Goal: Task Accomplishment & Management: Manage account settings

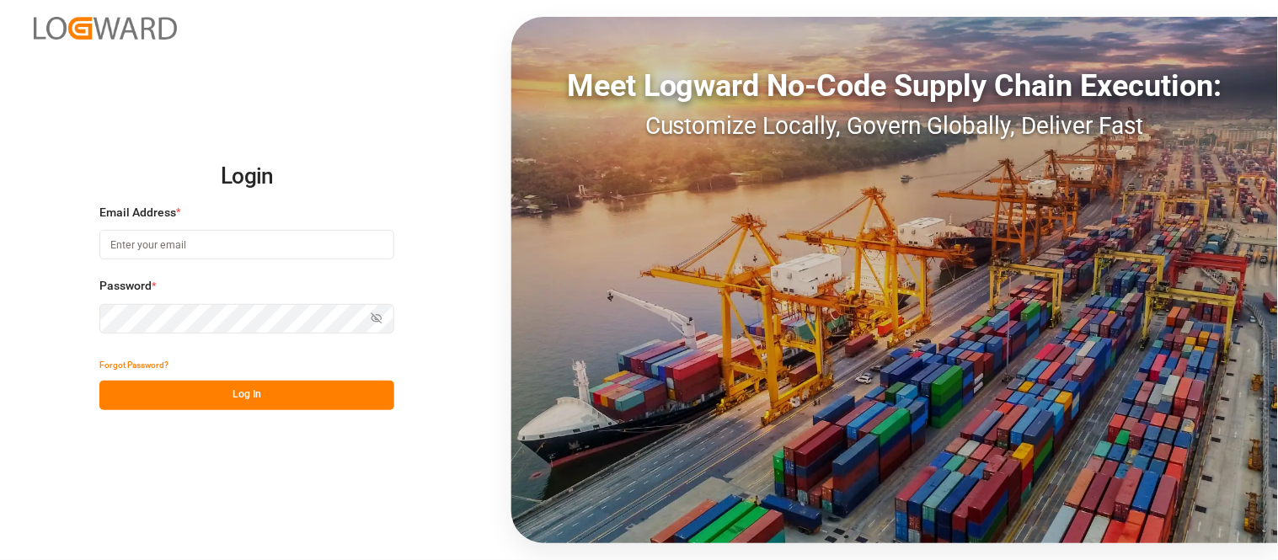
click at [360, 247] on input at bounding box center [246, 244] width 295 height 29
type input "[PERSON_NAME][DOMAIN_NAME][EMAIL_ADDRESS][DOMAIN_NAME]"
click at [377, 313] on icon "button" at bounding box center [377, 319] width 12 height 12
click at [266, 388] on button "Log In" at bounding box center [246, 395] width 295 height 29
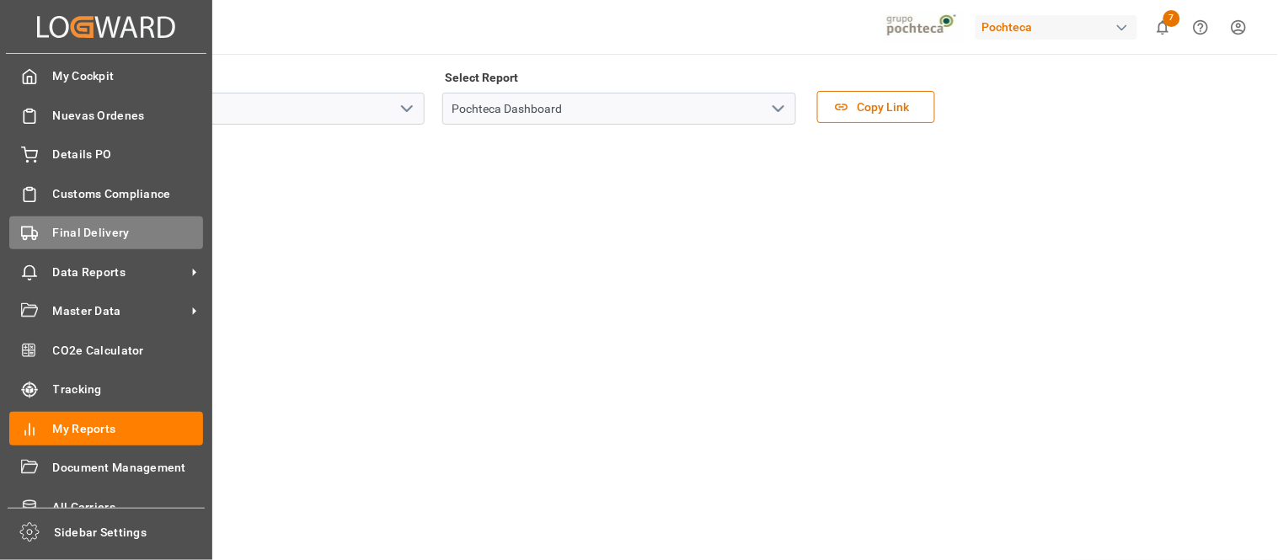
click at [112, 234] on span "Final Delivery" at bounding box center [128, 233] width 151 height 18
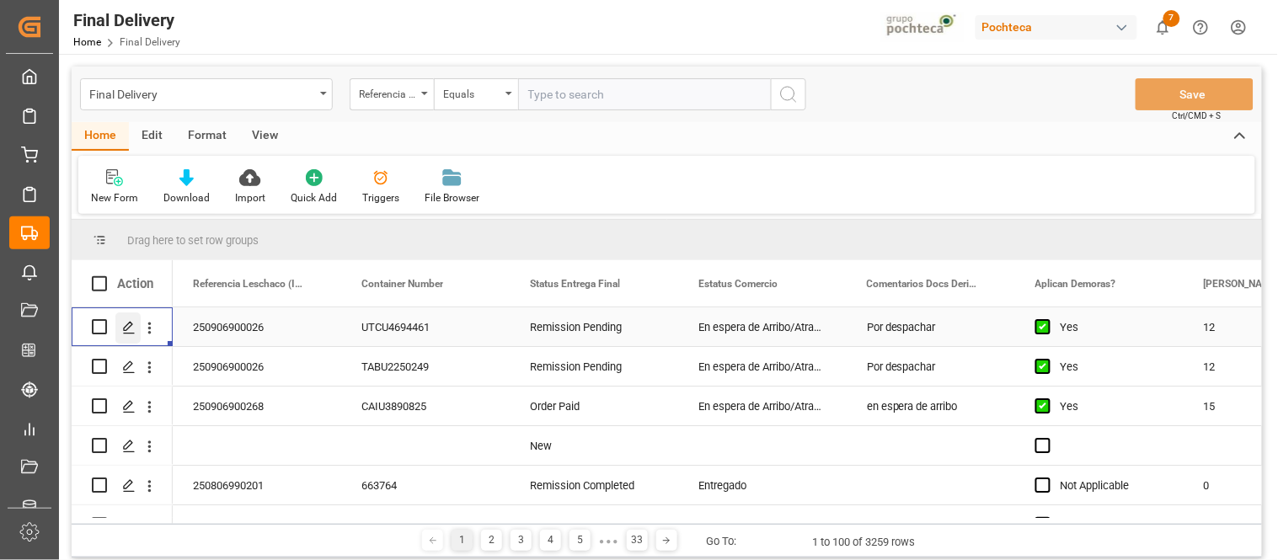
click at [130, 329] on icon "Press SPACE to select this row." at bounding box center [128, 327] width 13 height 13
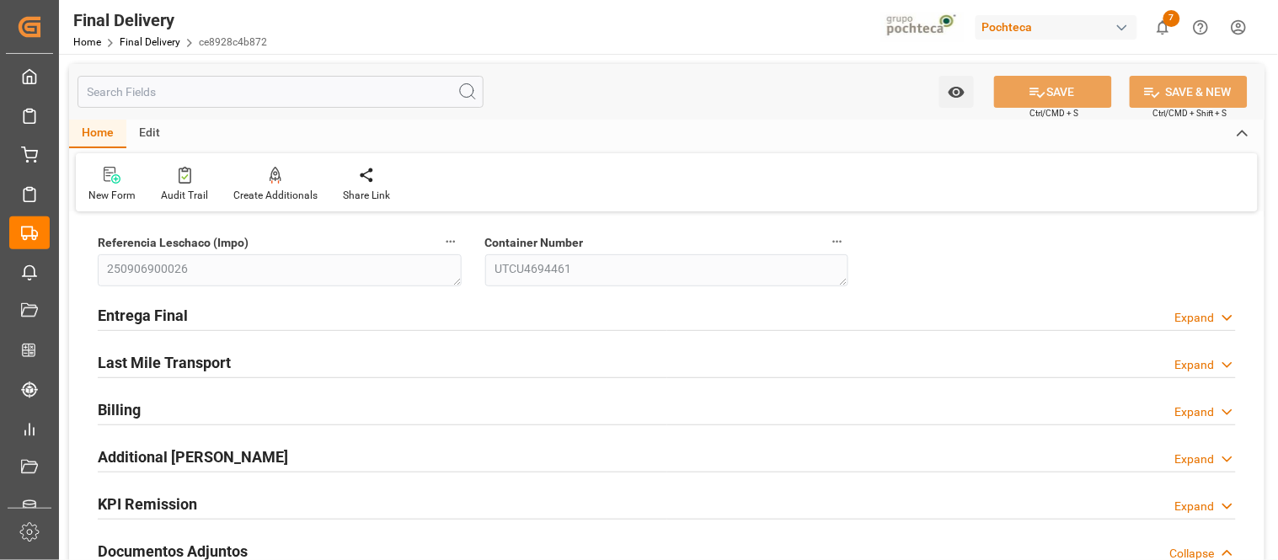
type input "12"
type input "7"
type input "60178"
type input "[DATE]"
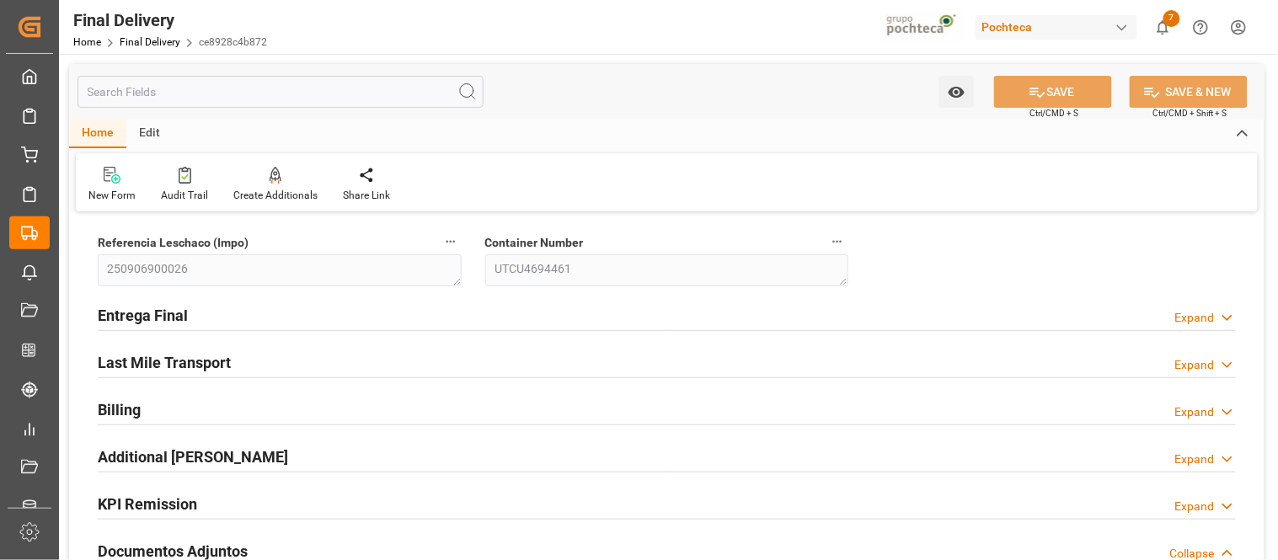
type input "[DATE] 00:00"
type input "[DATE]"
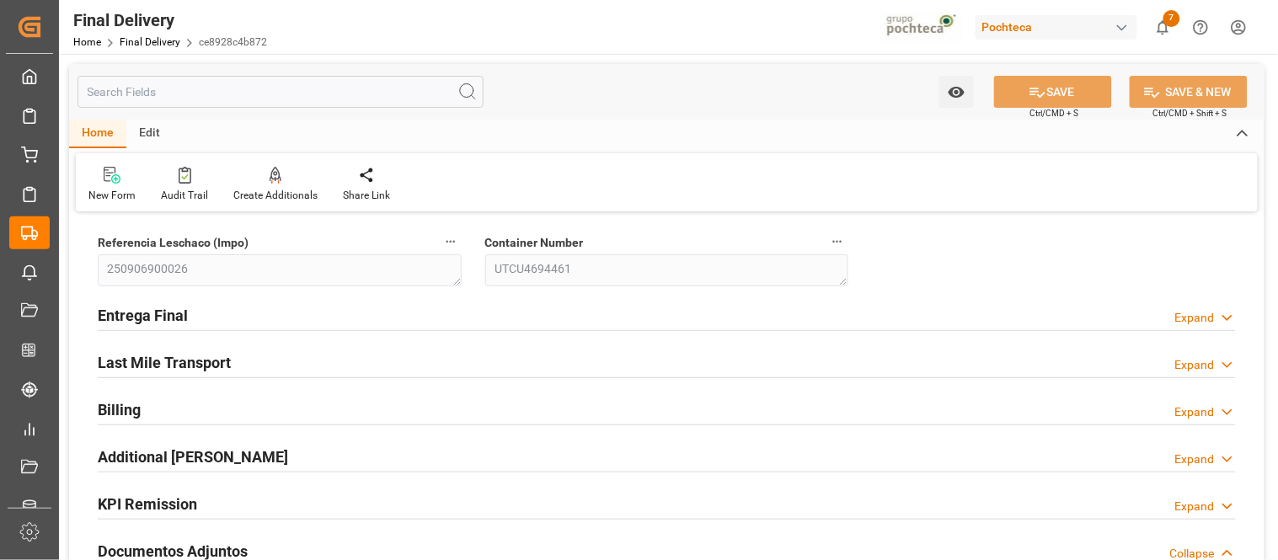
type input "[DATE]"
click at [1234, 316] on icon at bounding box center [1227, 318] width 17 height 18
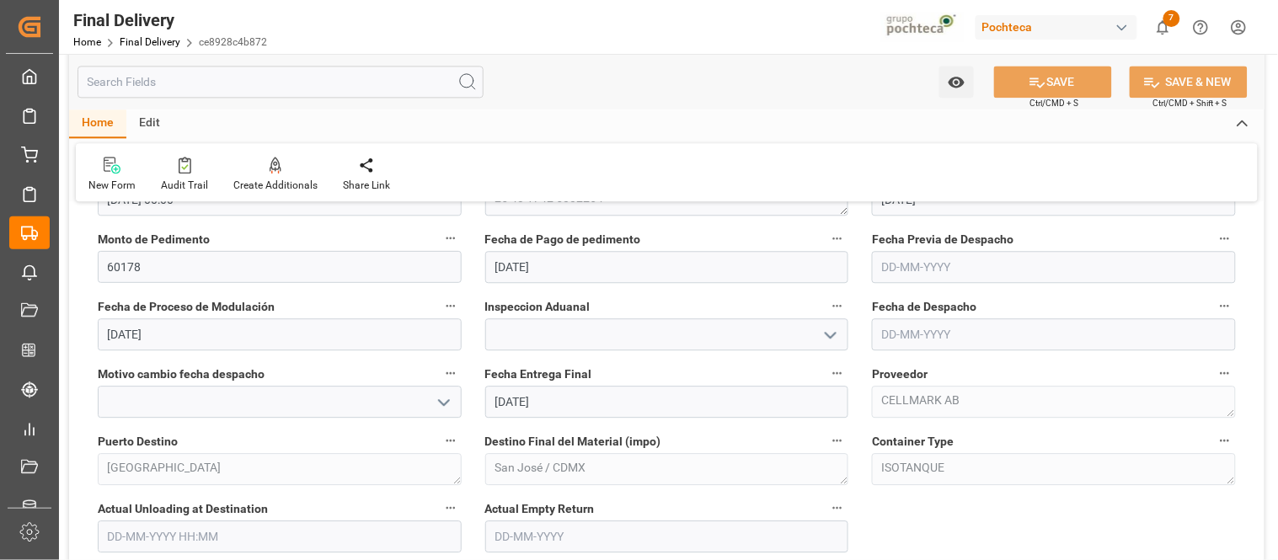
scroll to position [1011, 0]
